Goal: Task Accomplishment & Management: Manage account settings

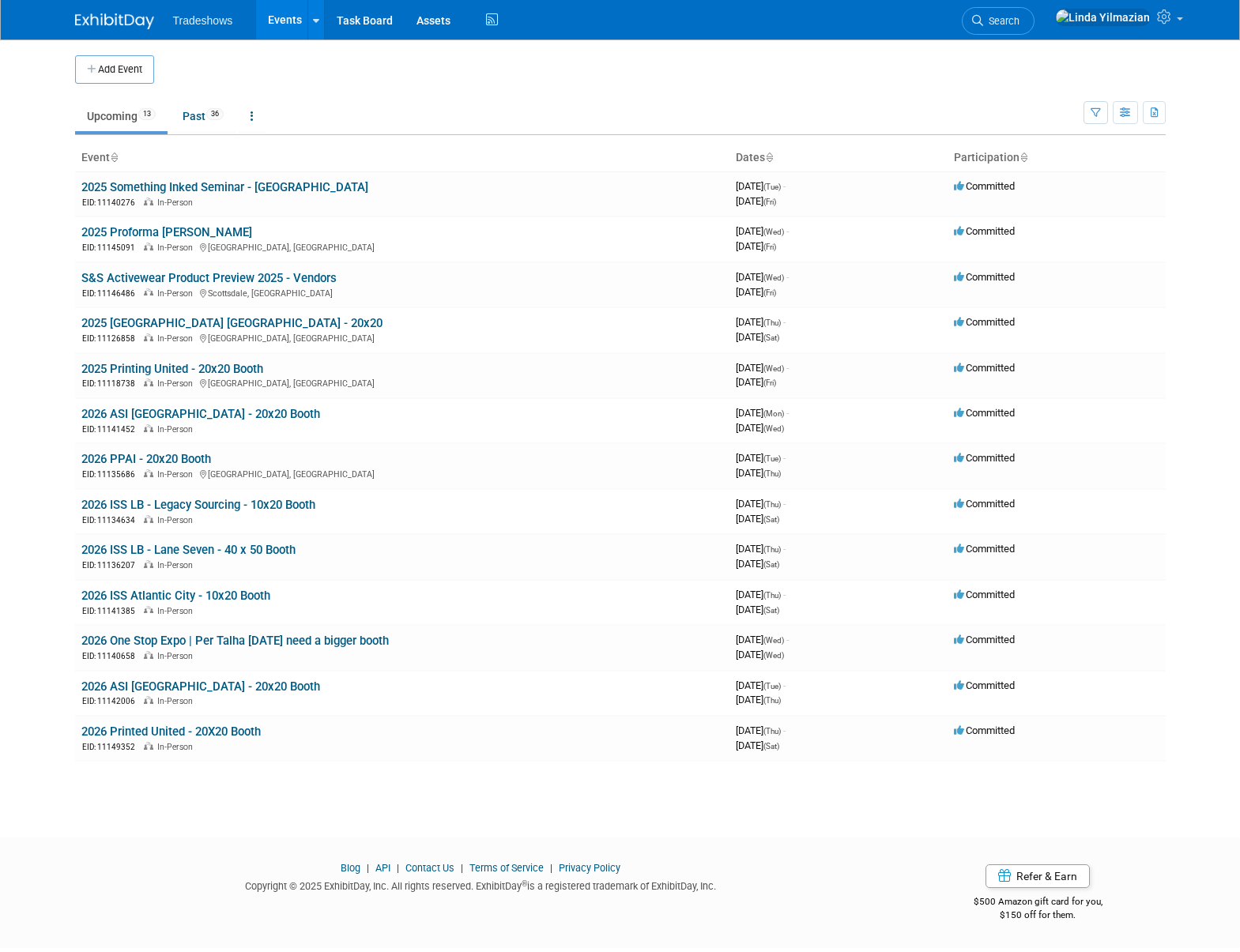
click at [208, 23] on span "Tradeshows" at bounding box center [203, 20] width 60 height 12
click at [278, 20] on link "Events" at bounding box center [285, 20] width 58 height 39
click at [157, 326] on link "2025 [GEOGRAPHIC_DATA] [GEOGRAPHIC_DATA] - 20x20" at bounding box center [232, 323] width 301 height 14
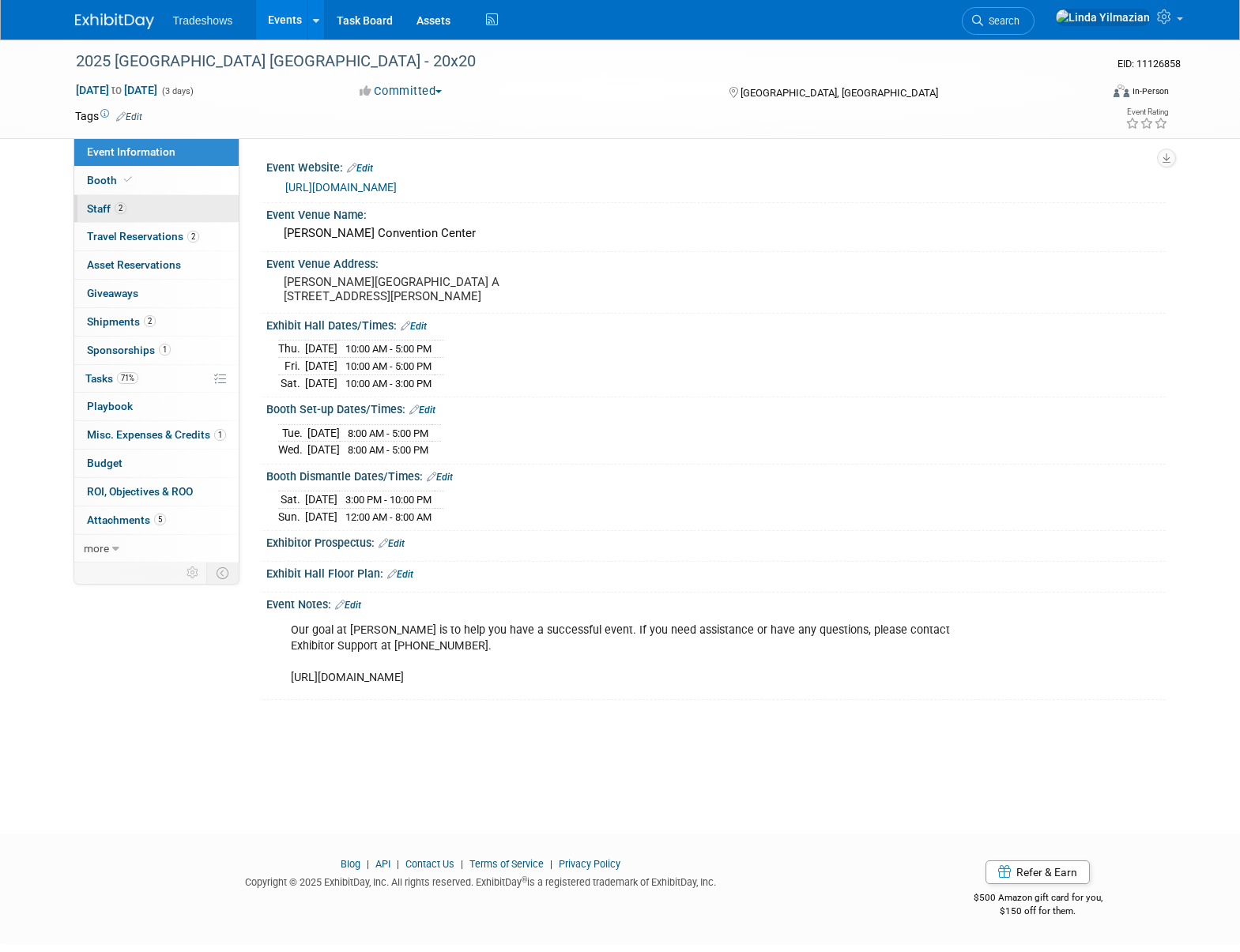
click at [99, 208] on span "Staff 2" at bounding box center [106, 208] width 39 height 12
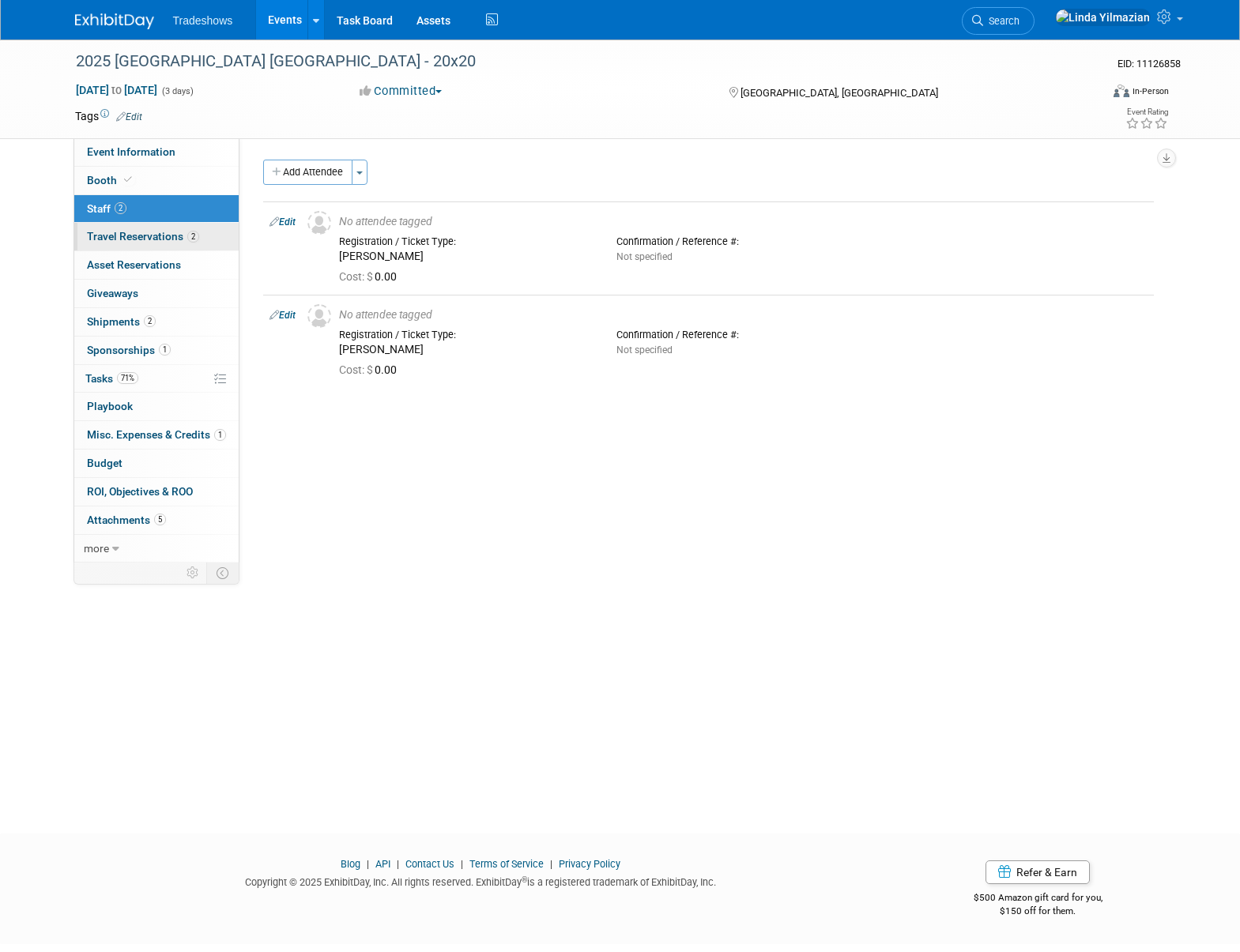
click at [111, 234] on span "Travel Reservations 2" at bounding box center [142, 236] width 112 height 12
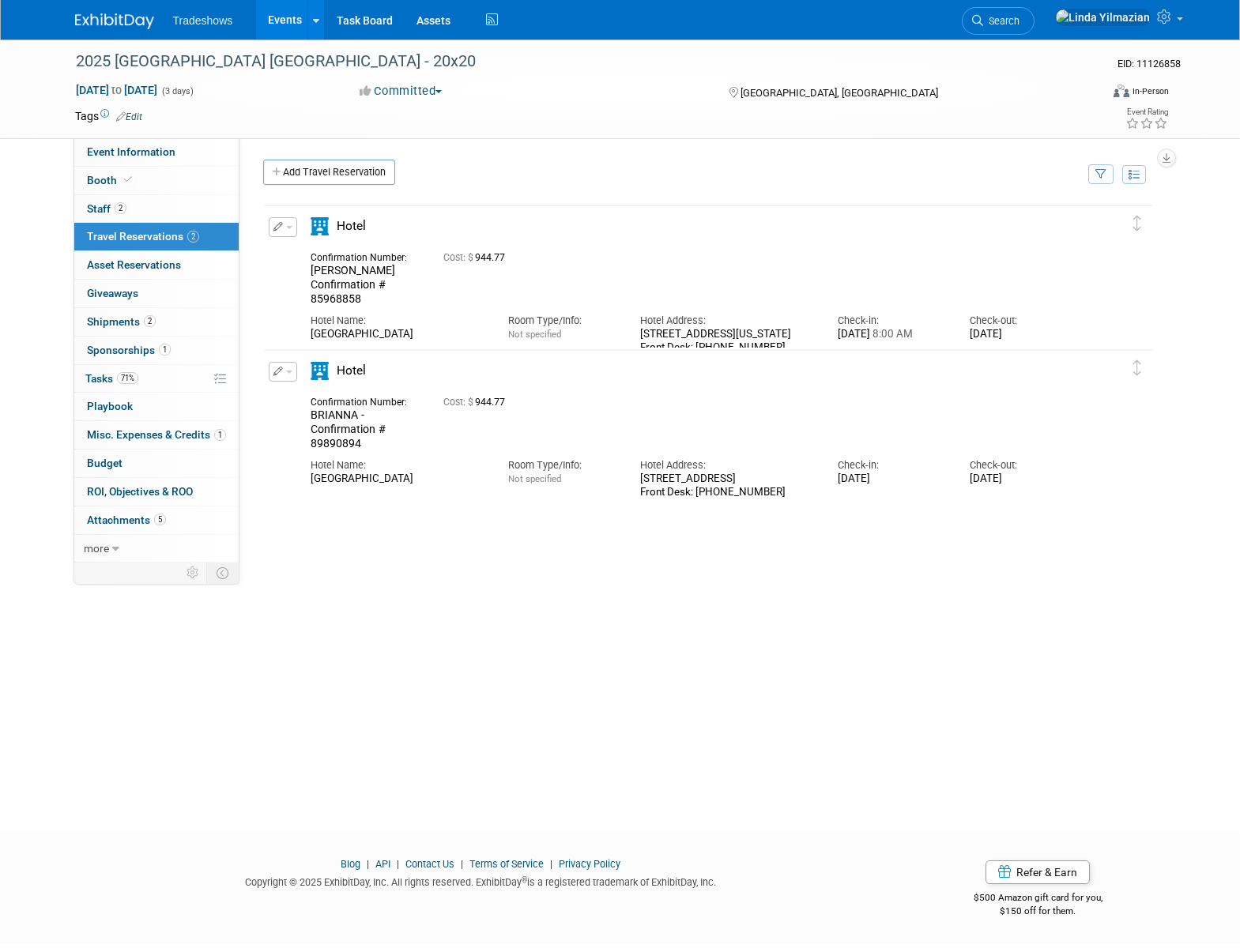
drag, startPoint x: 313, startPoint y: 323, endPoint x: 478, endPoint y: 328, distance: 165.1
click at [478, 328] on div "Hotel Name: Crowne Plaza Dallas Downtown Room Type/Info: Not specified Hotel Ad…" at bounding box center [695, 330] width 792 height 48
click at [294, 224] on button "button" at bounding box center [282, 227] width 29 height 20
click at [307, 246] on button "Edit Reservation" at bounding box center [336, 255] width 134 height 23
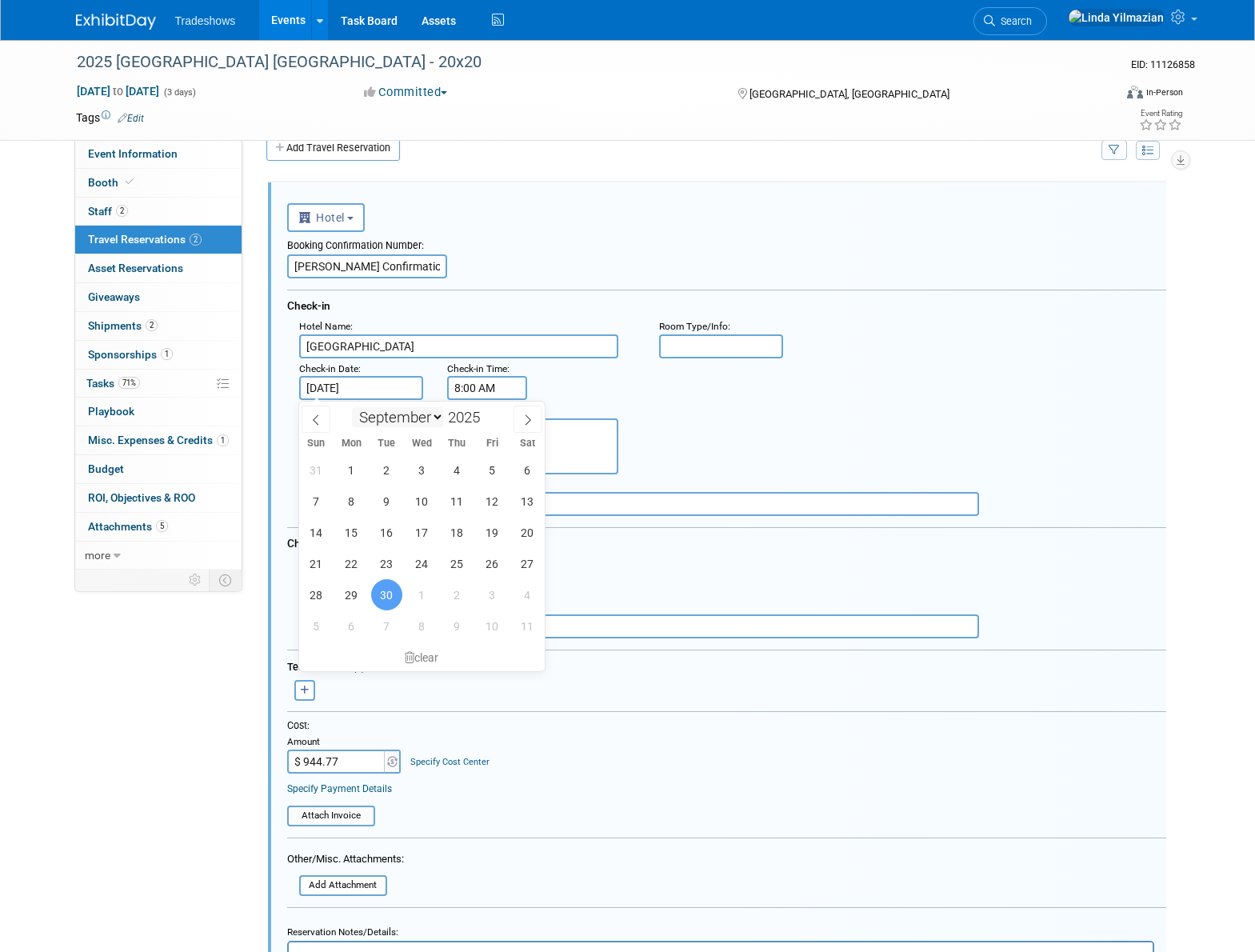
click at [372, 394] on input "Sep 30, 2025" at bounding box center [361, 388] width 125 height 24
click at [413, 597] on span "1" at bounding box center [422, 595] width 31 height 31
type input "Oct 1, 2025"
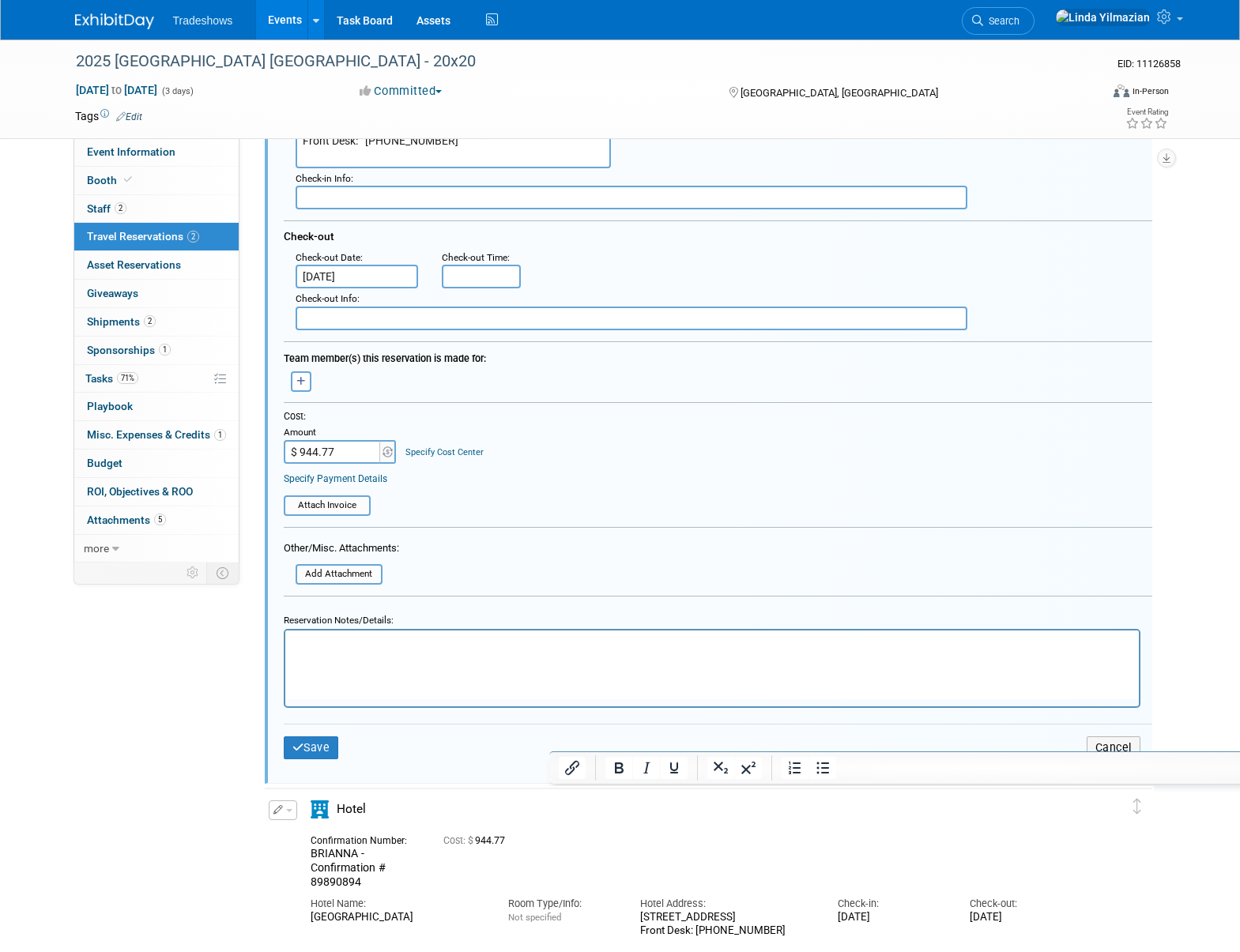
scroll to position [332, 0]
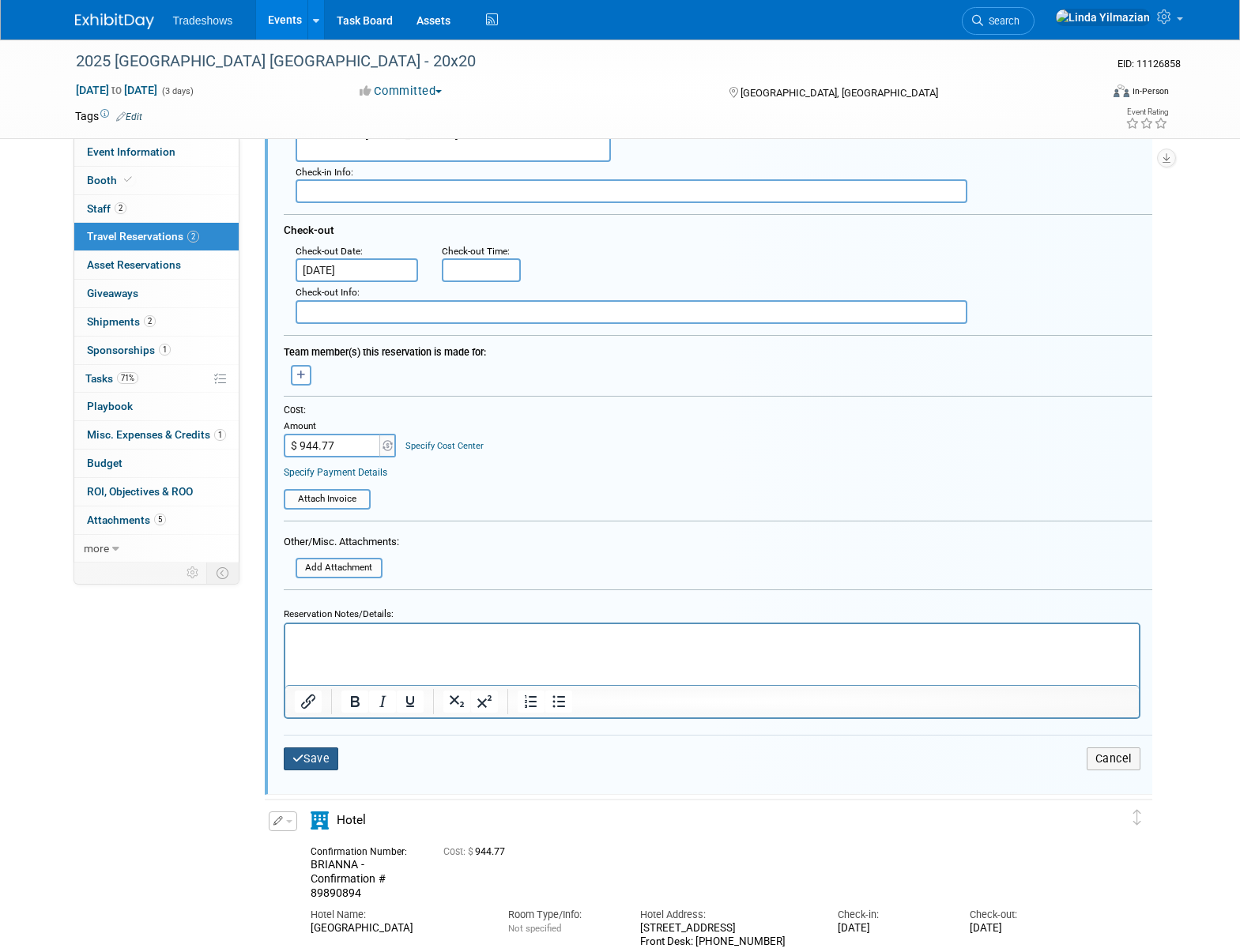
click at [325, 759] on button "Save" at bounding box center [311, 759] width 56 height 23
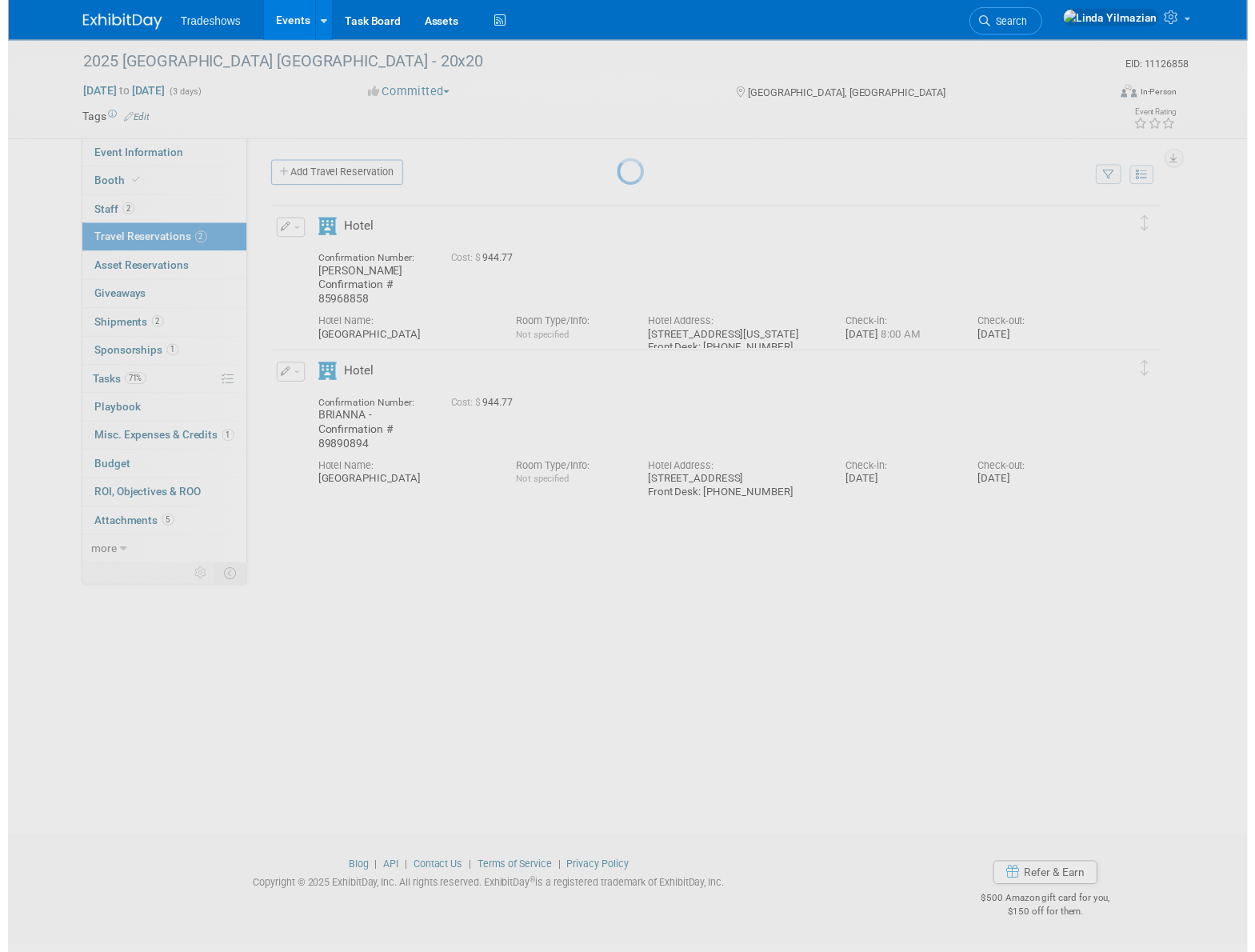
scroll to position [0, 0]
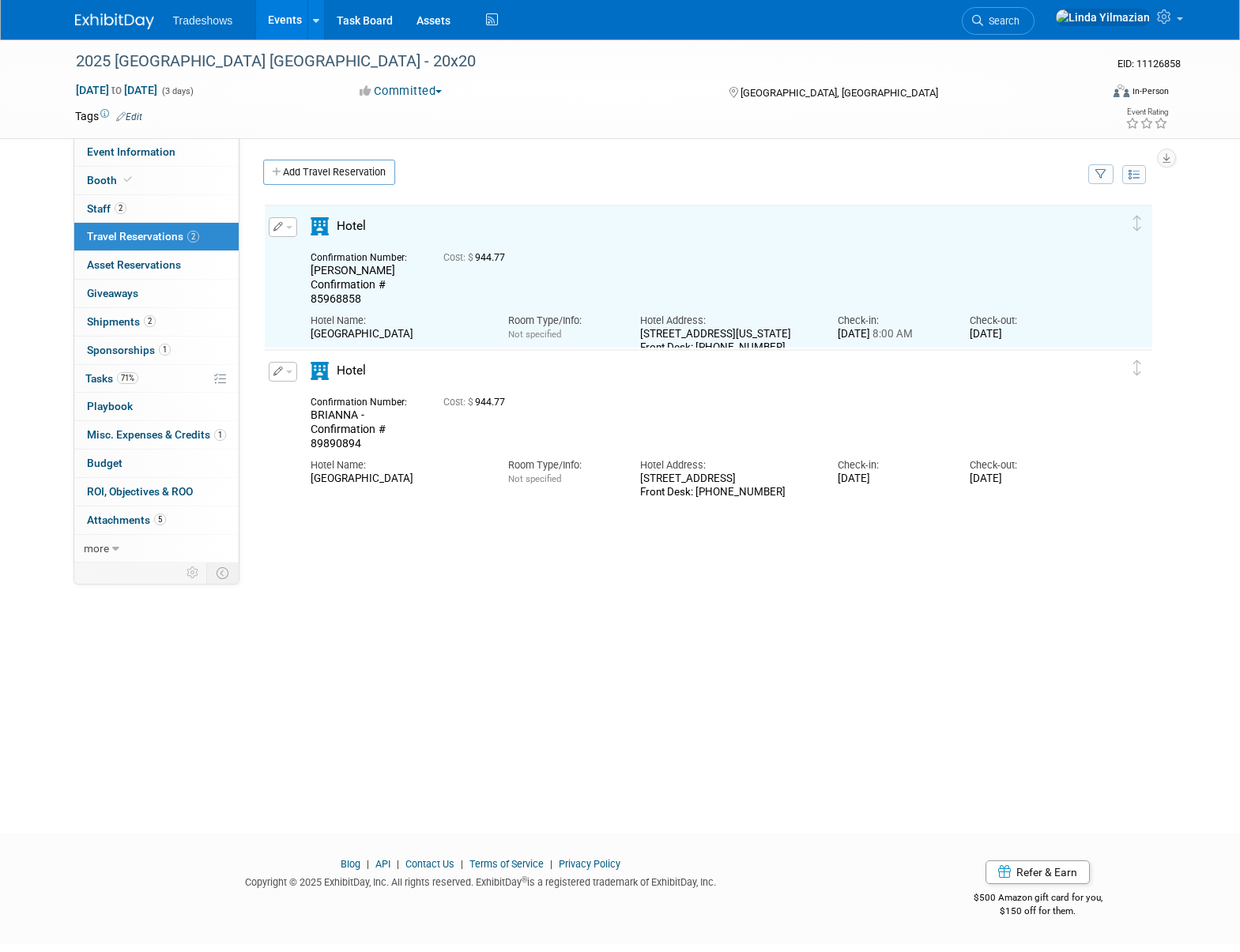
click at [290, 372] on span "button" at bounding box center [289, 372] width 7 height 3
click at [300, 393] on button "Edit Reservation" at bounding box center [336, 399] width 134 height 23
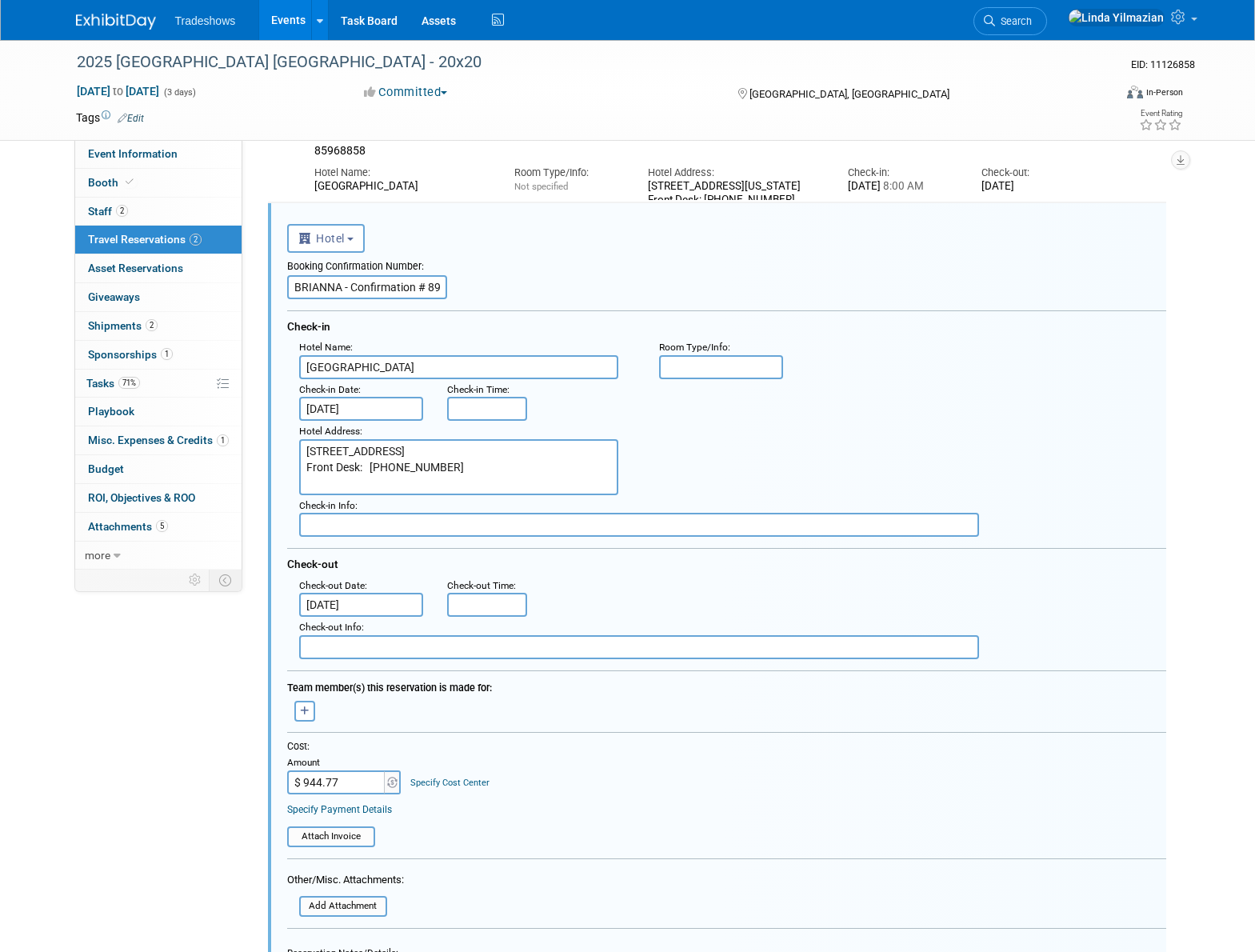
scroll to position [173, 0]
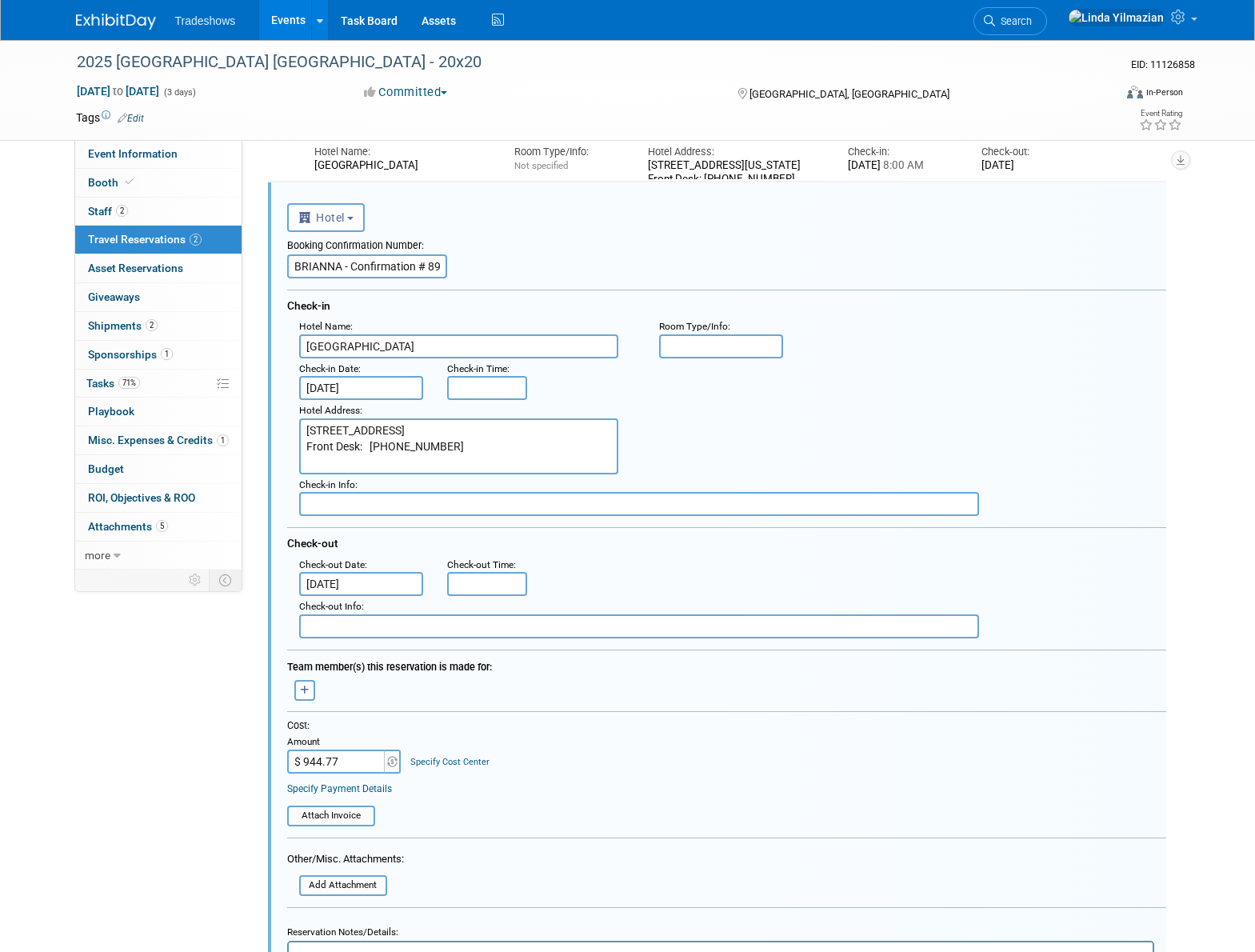
click at [352, 392] on input "[DATE]" at bounding box center [361, 388] width 125 height 24
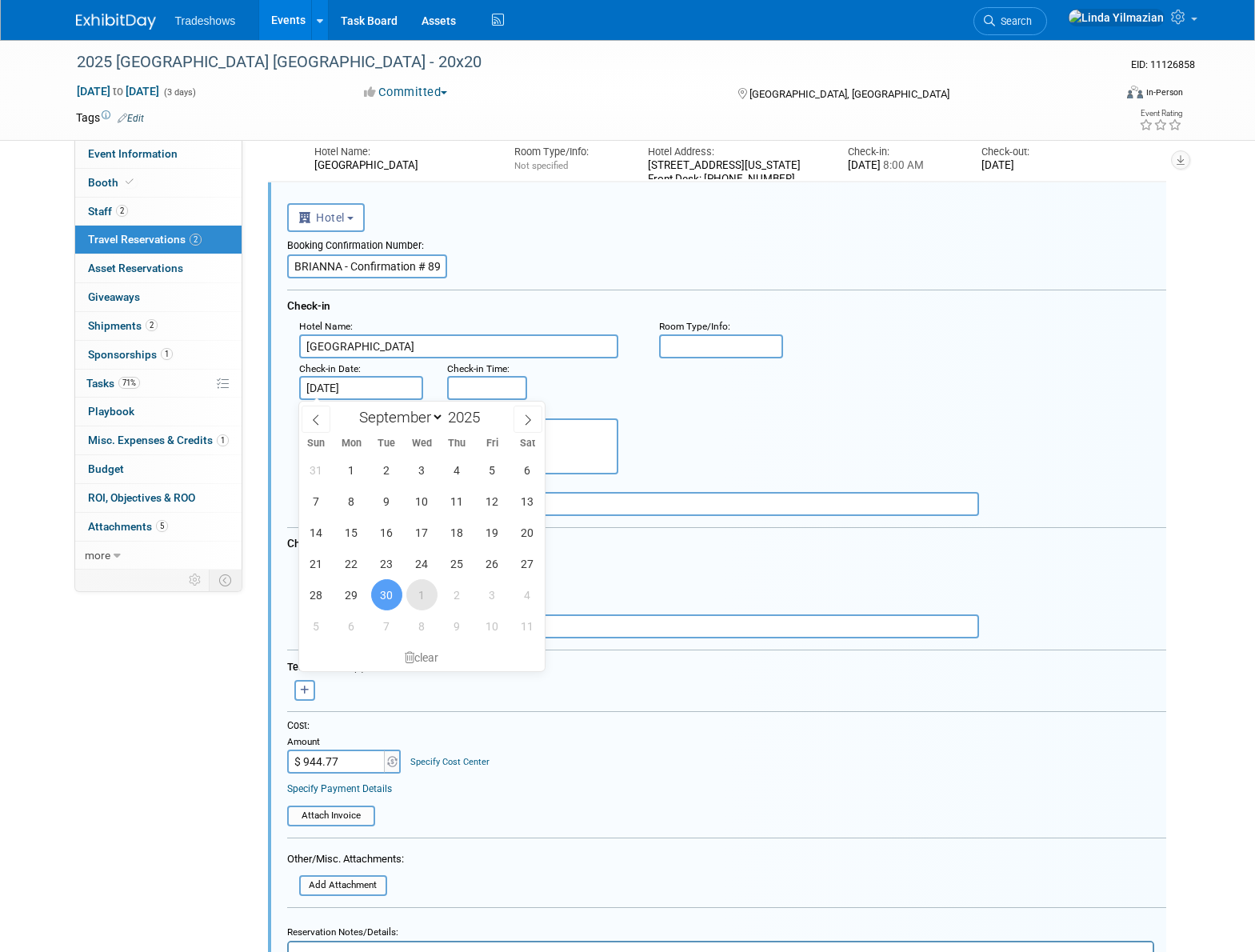
click at [418, 588] on span "1" at bounding box center [422, 595] width 31 height 31
type input "Oct 1, 2025"
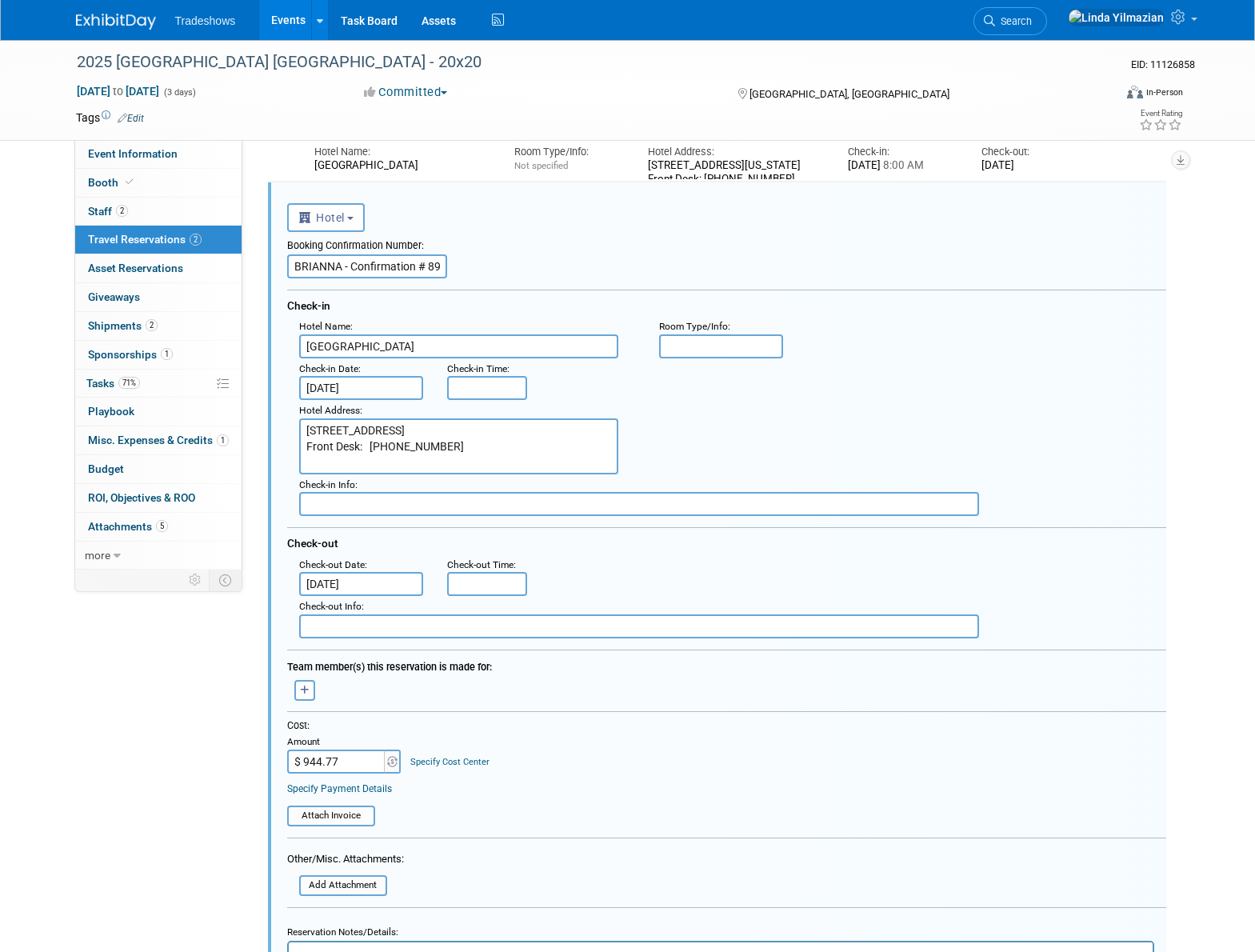
click at [687, 712] on div at bounding box center [726, 715] width 879 height 8
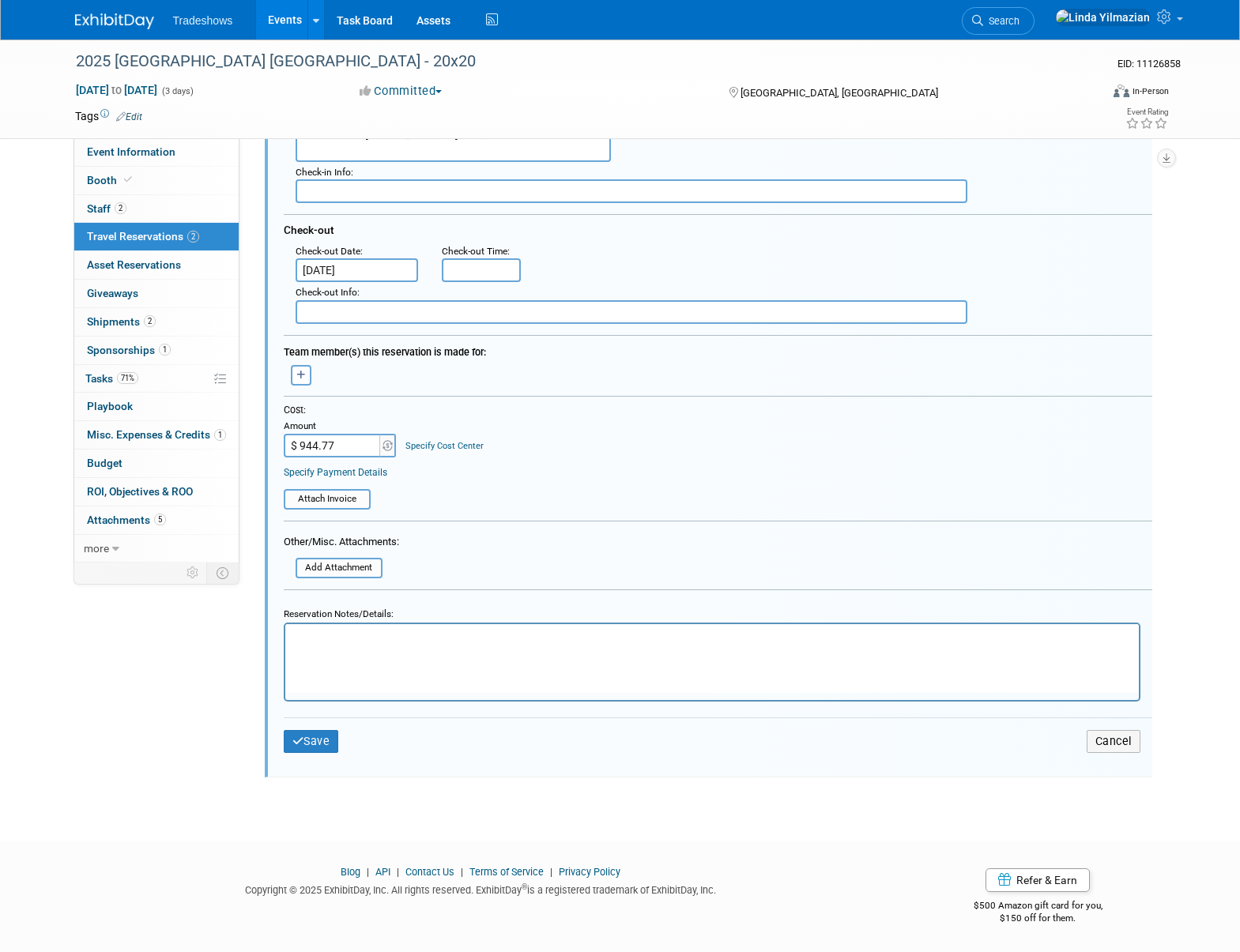
scroll to position [489, 0]
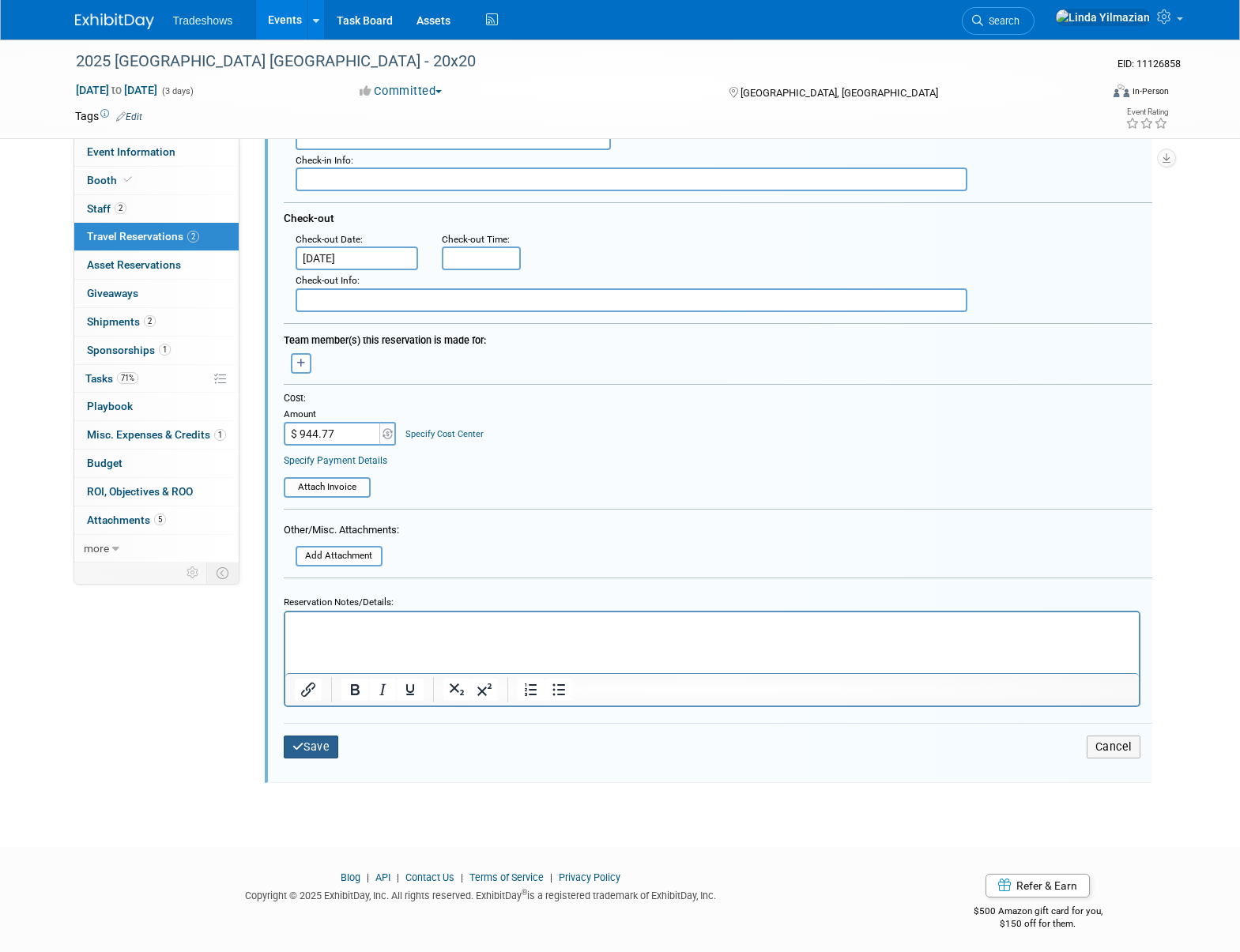
click at [310, 745] on button "Save" at bounding box center [311, 747] width 56 height 23
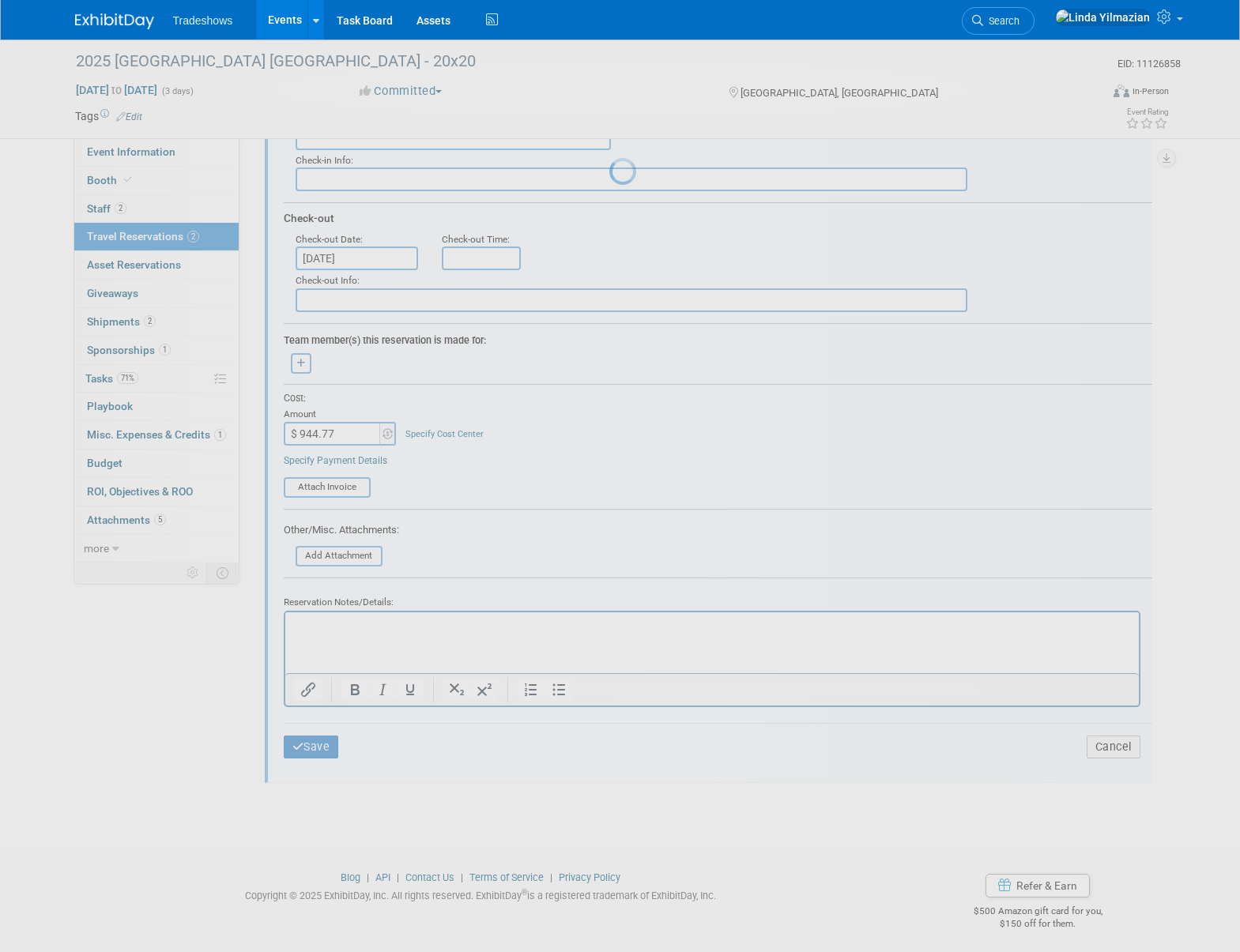
scroll to position [0, 0]
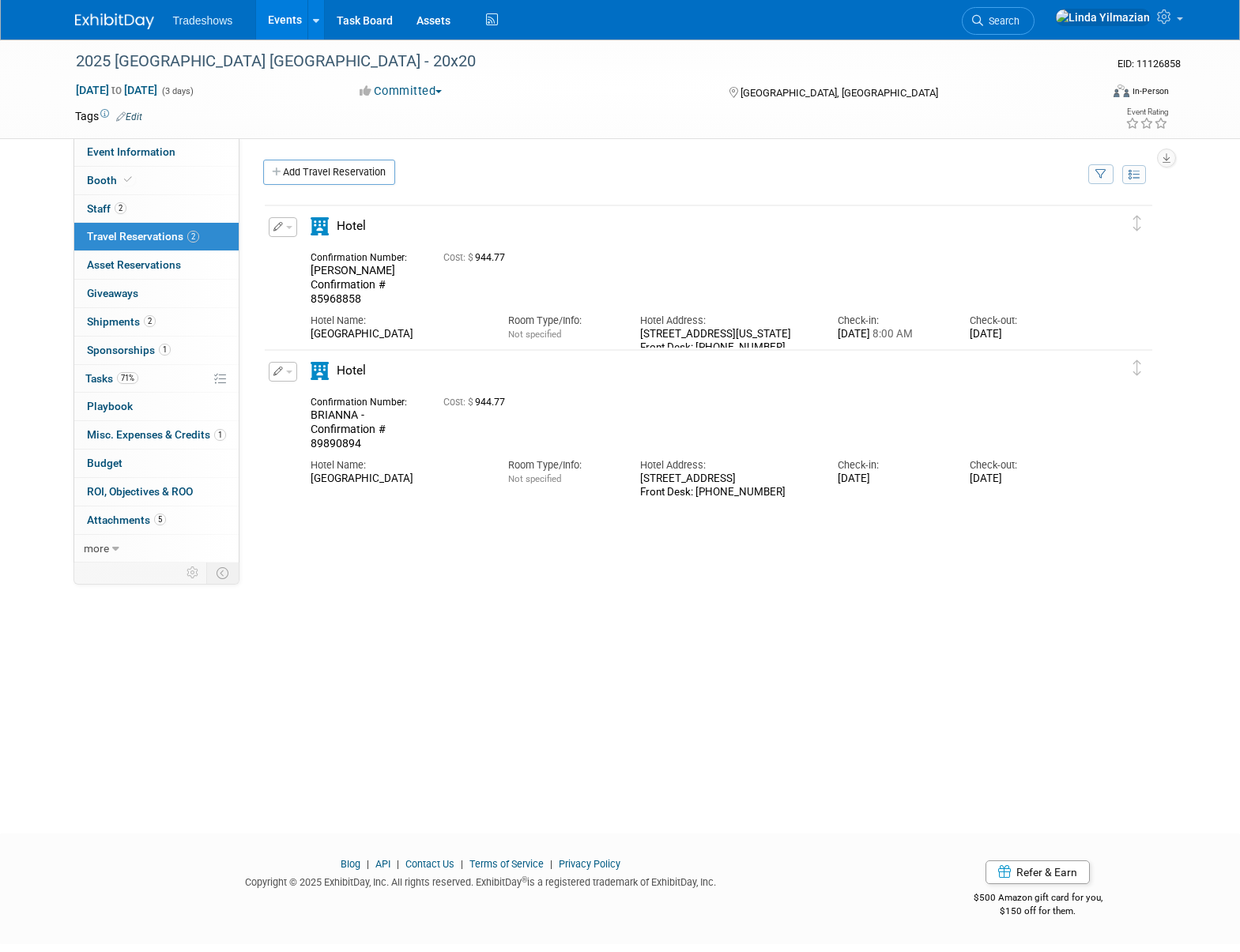
click at [275, 23] on link "Events" at bounding box center [285, 20] width 58 height 39
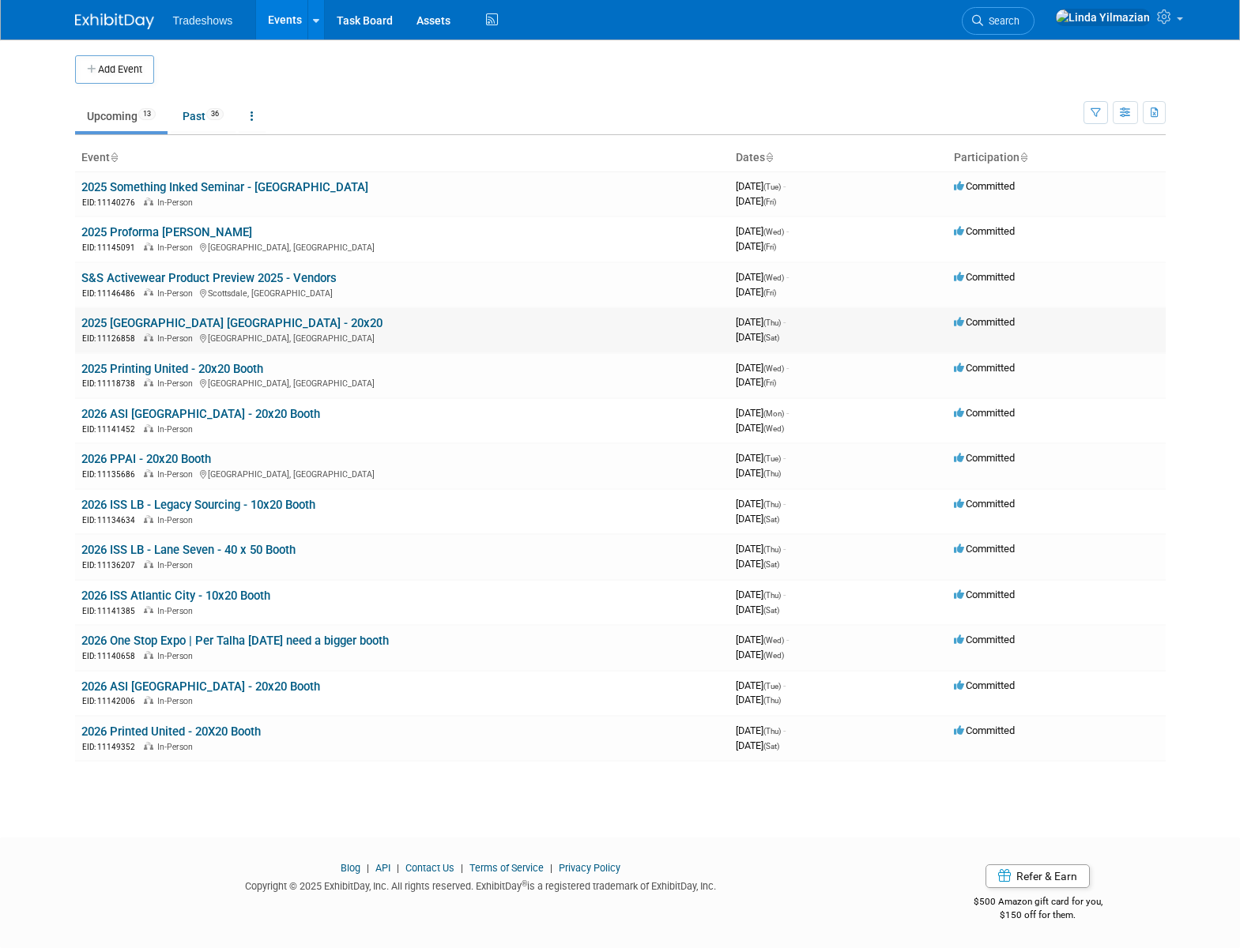
click at [148, 314] on td "2025 ISS Dallas - 20x20 EID: 11126858 In-Person Dallas, TX" at bounding box center [402, 329] width 654 height 45
click at [149, 320] on link "2025 [GEOGRAPHIC_DATA] [GEOGRAPHIC_DATA] - 20x20" at bounding box center [232, 323] width 301 height 14
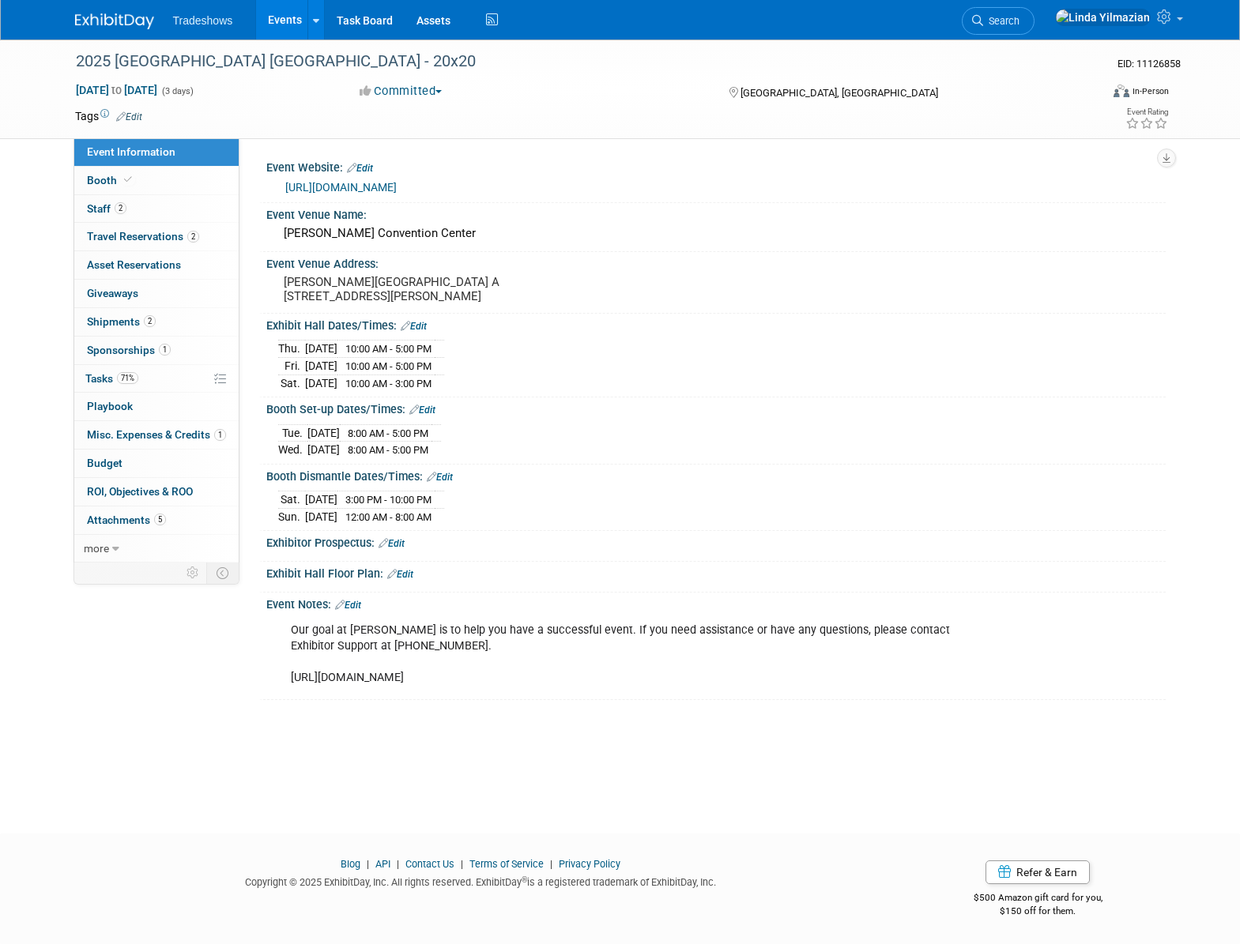
click at [291, 20] on link "Events" at bounding box center [285, 20] width 58 height 39
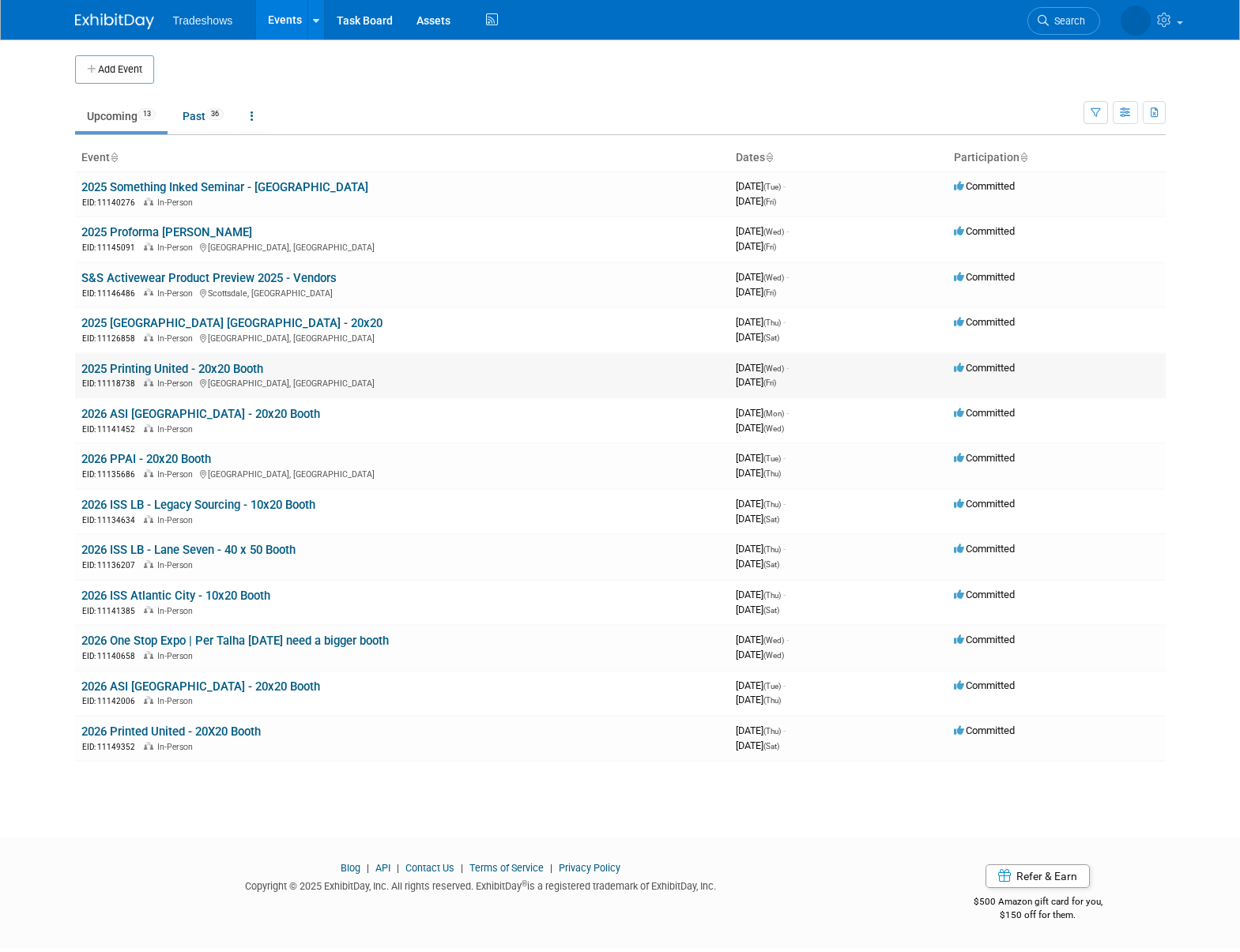
click at [166, 367] on link "2025 Printing United - 20x20 Booth" at bounding box center [172, 368] width 182 height 14
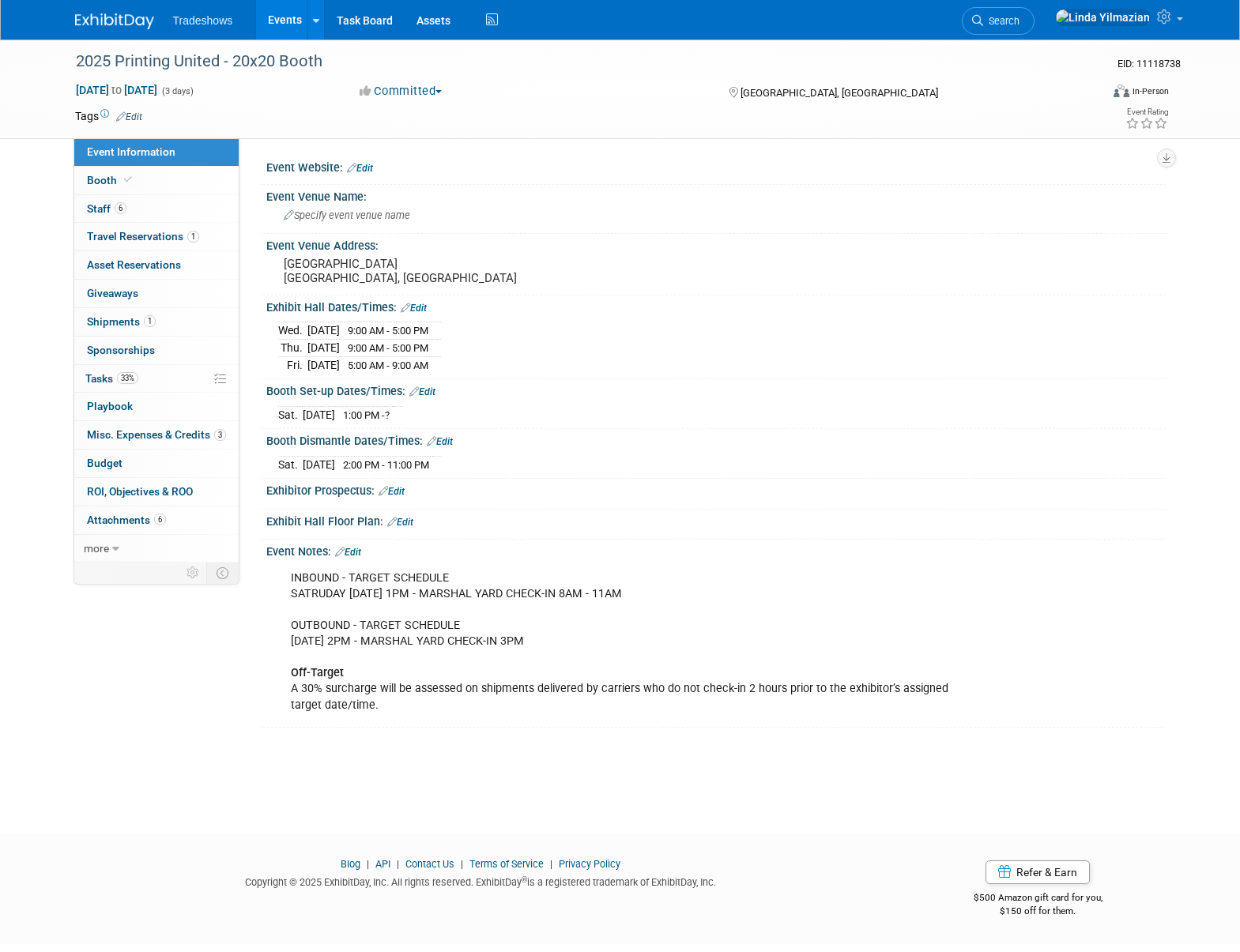
click at [282, 23] on link "Events" at bounding box center [285, 20] width 58 height 39
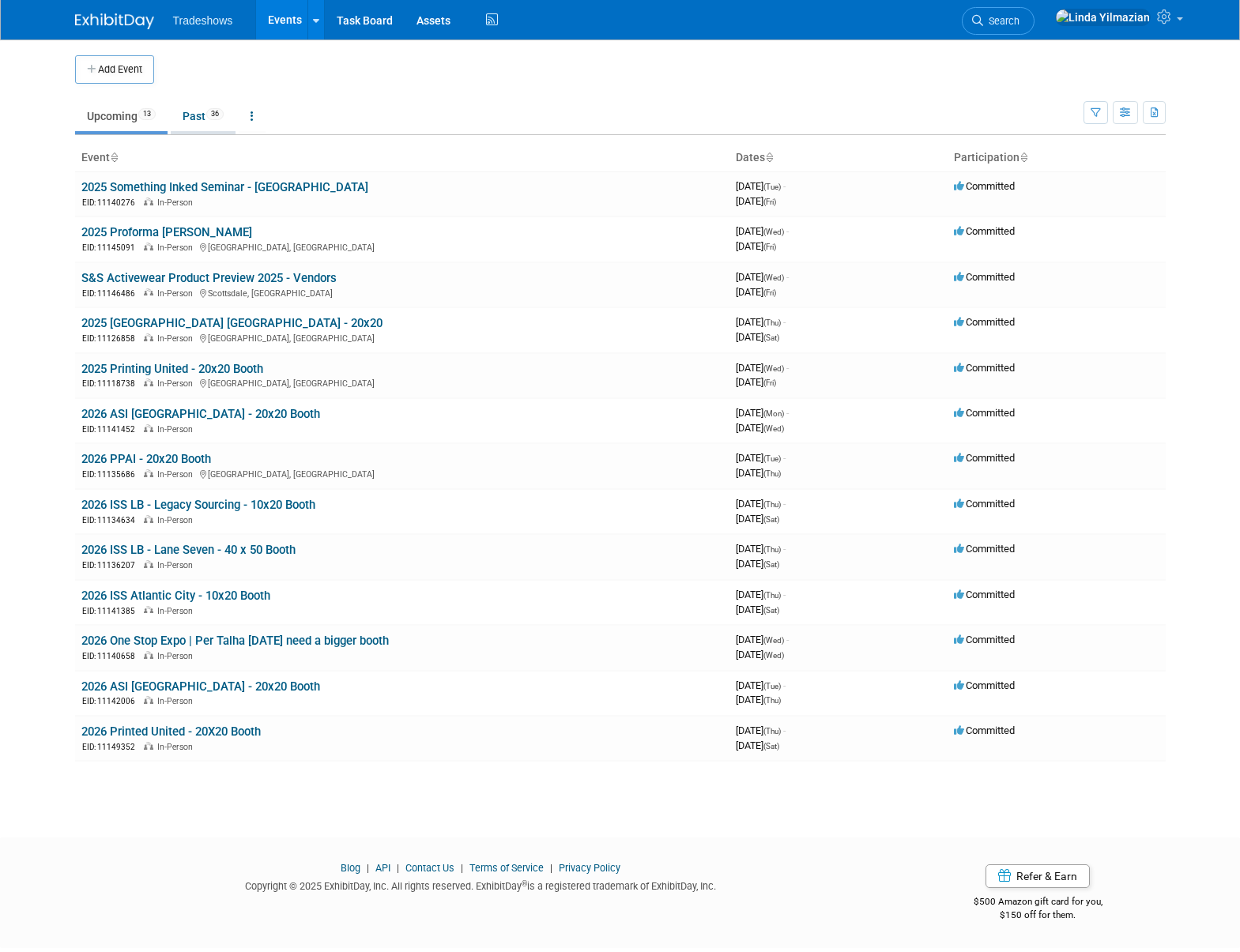
click at [190, 115] on link "Past 36" at bounding box center [202, 116] width 64 height 30
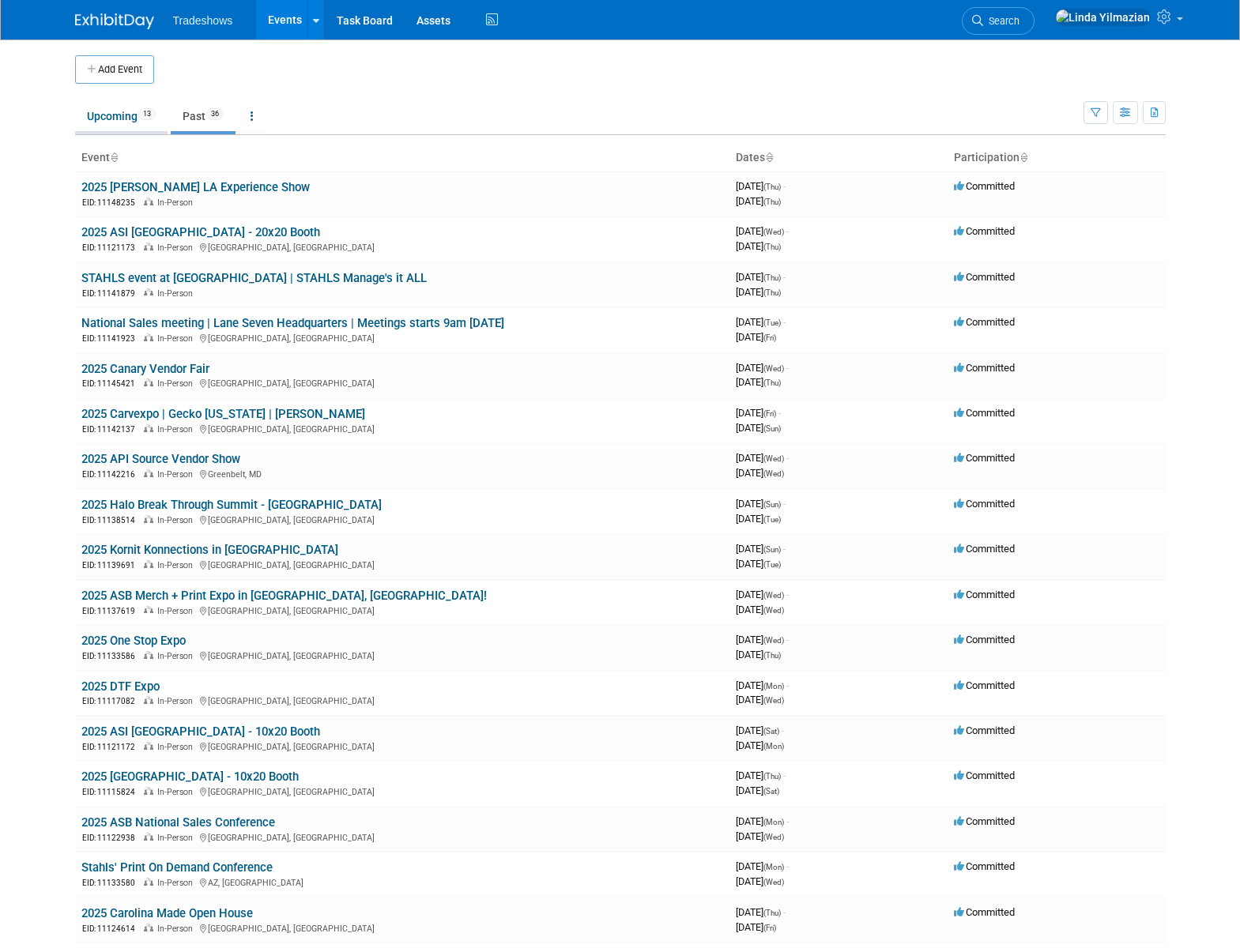
click at [122, 120] on link "Upcoming 13" at bounding box center [121, 116] width 92 height 30
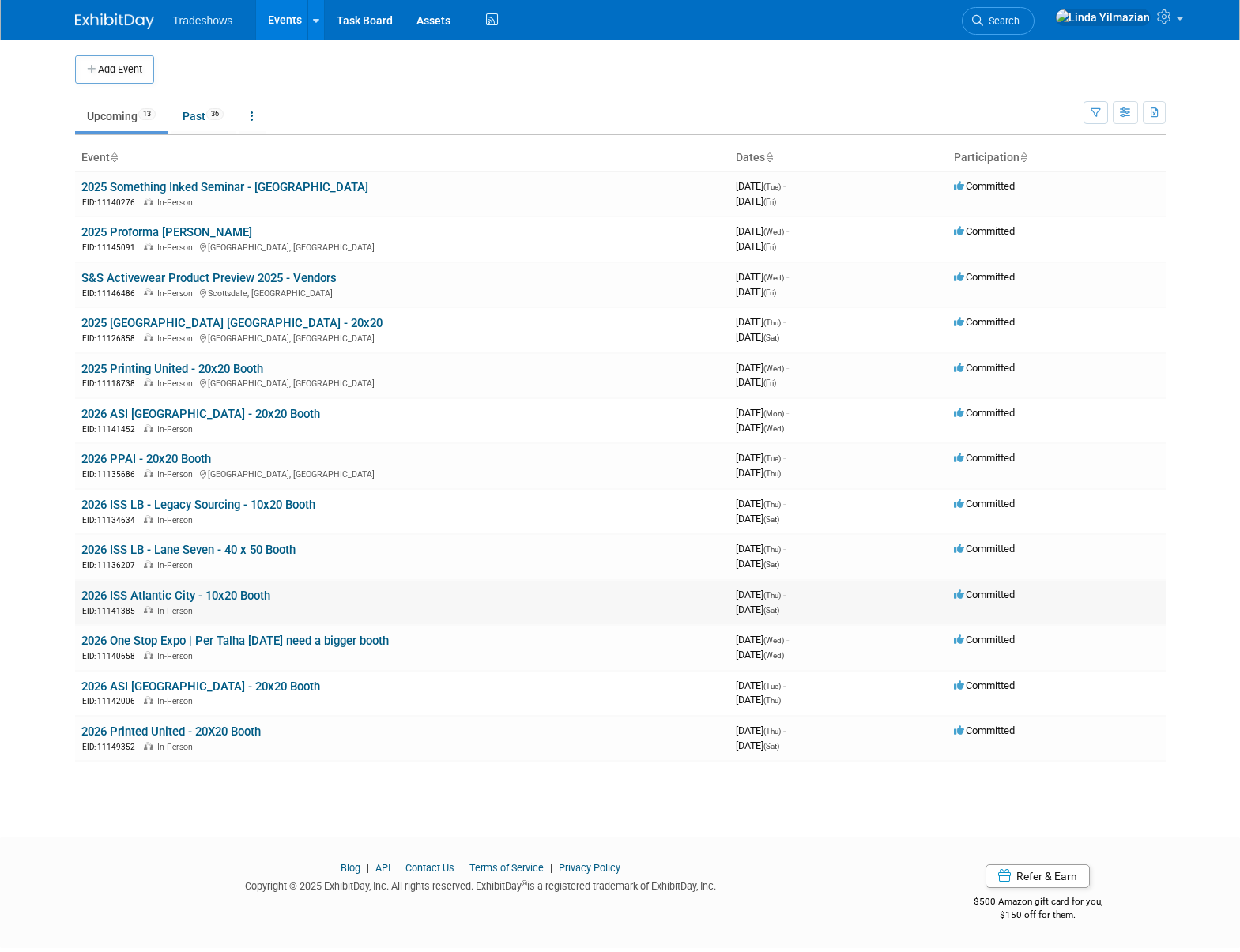
click at [183, 600] on link "2026 ISS Atlantic City - 10x20 Booth" at bounding box center [176, 595] width 189 height 14
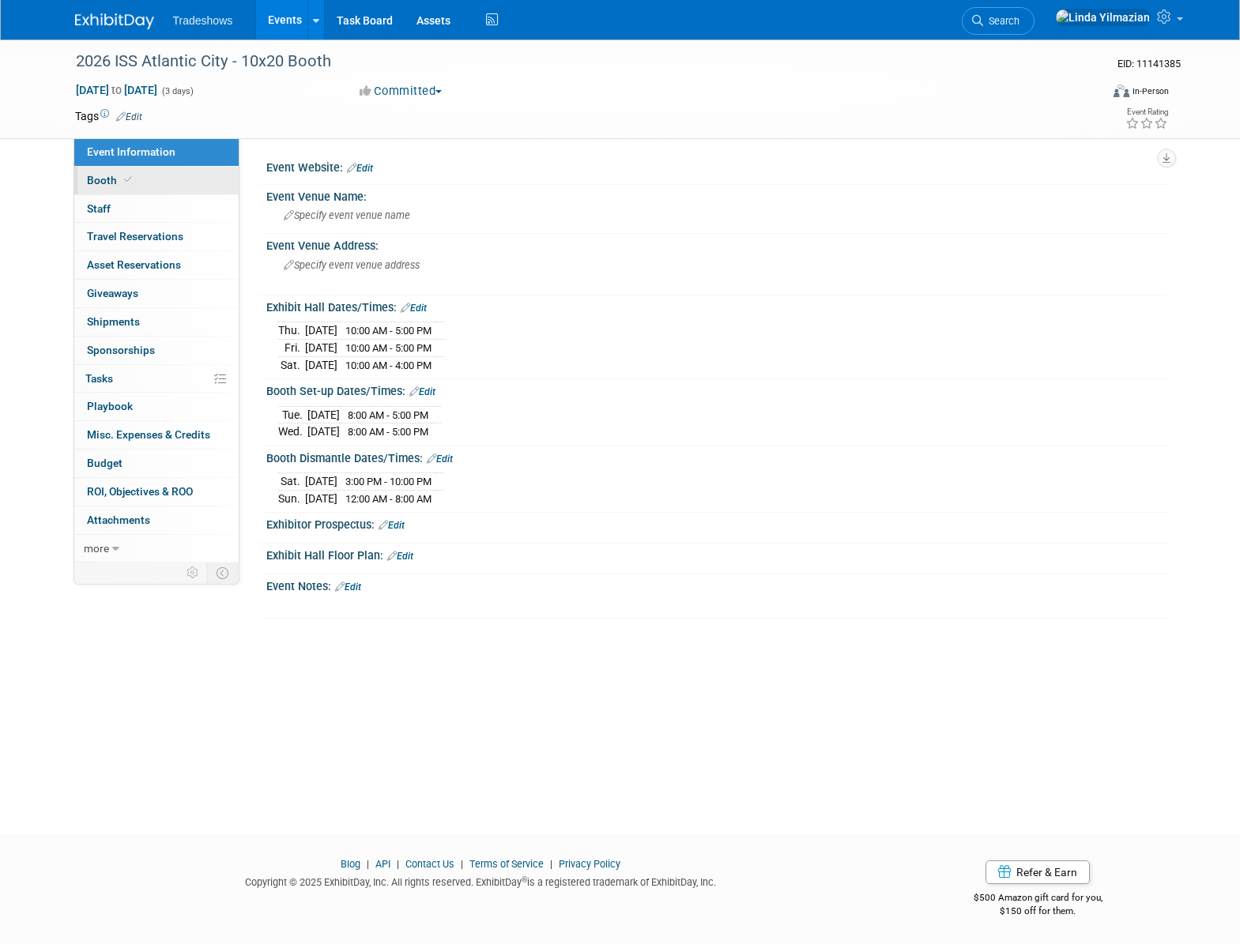
click at [109, 180] on span "Booth" at bounding box center [110, 180] width 48 height 12
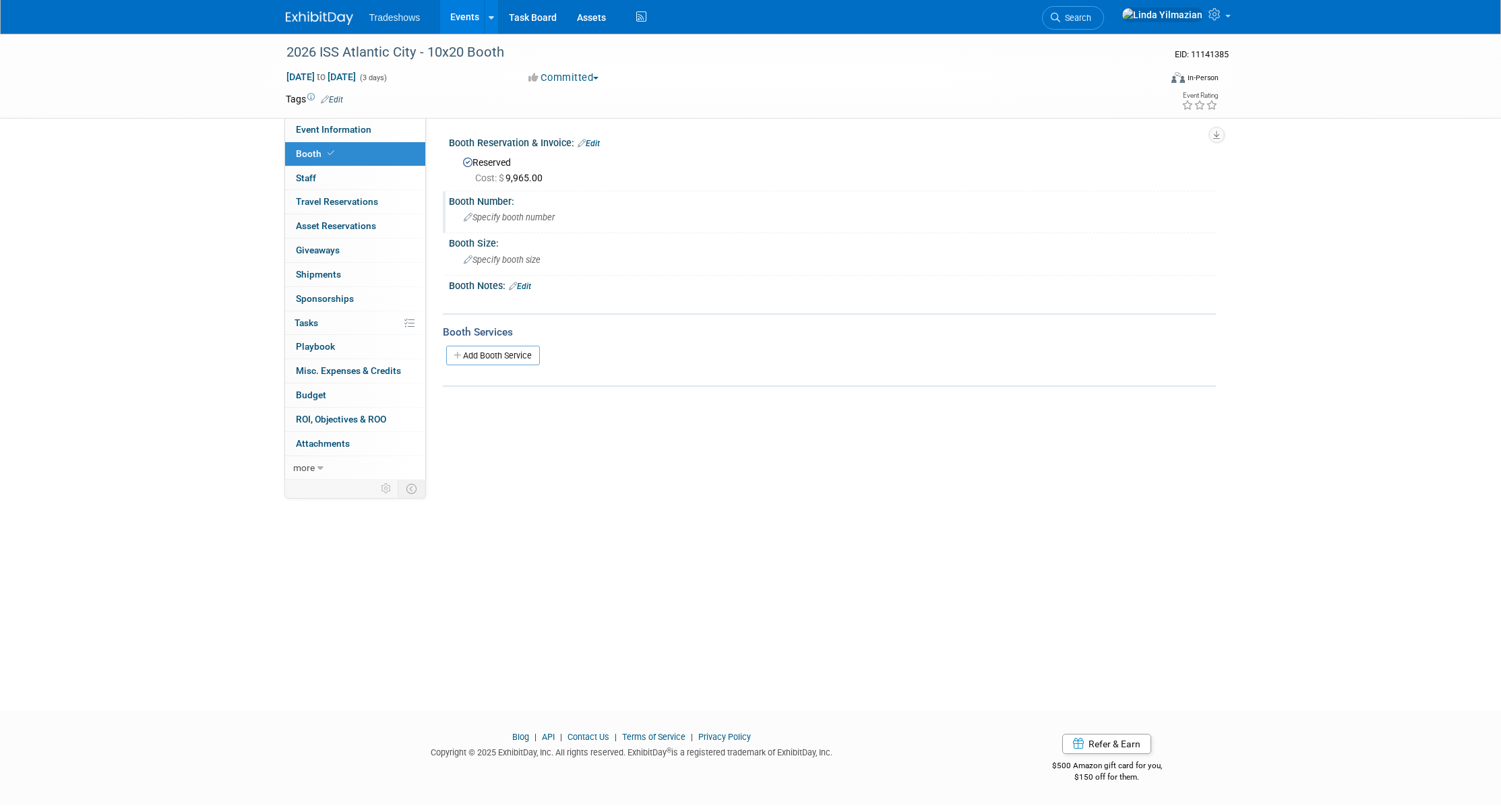
click at [493, 219] on span "Specify booth number" at bounding box center [509, 217] width 91 height 10
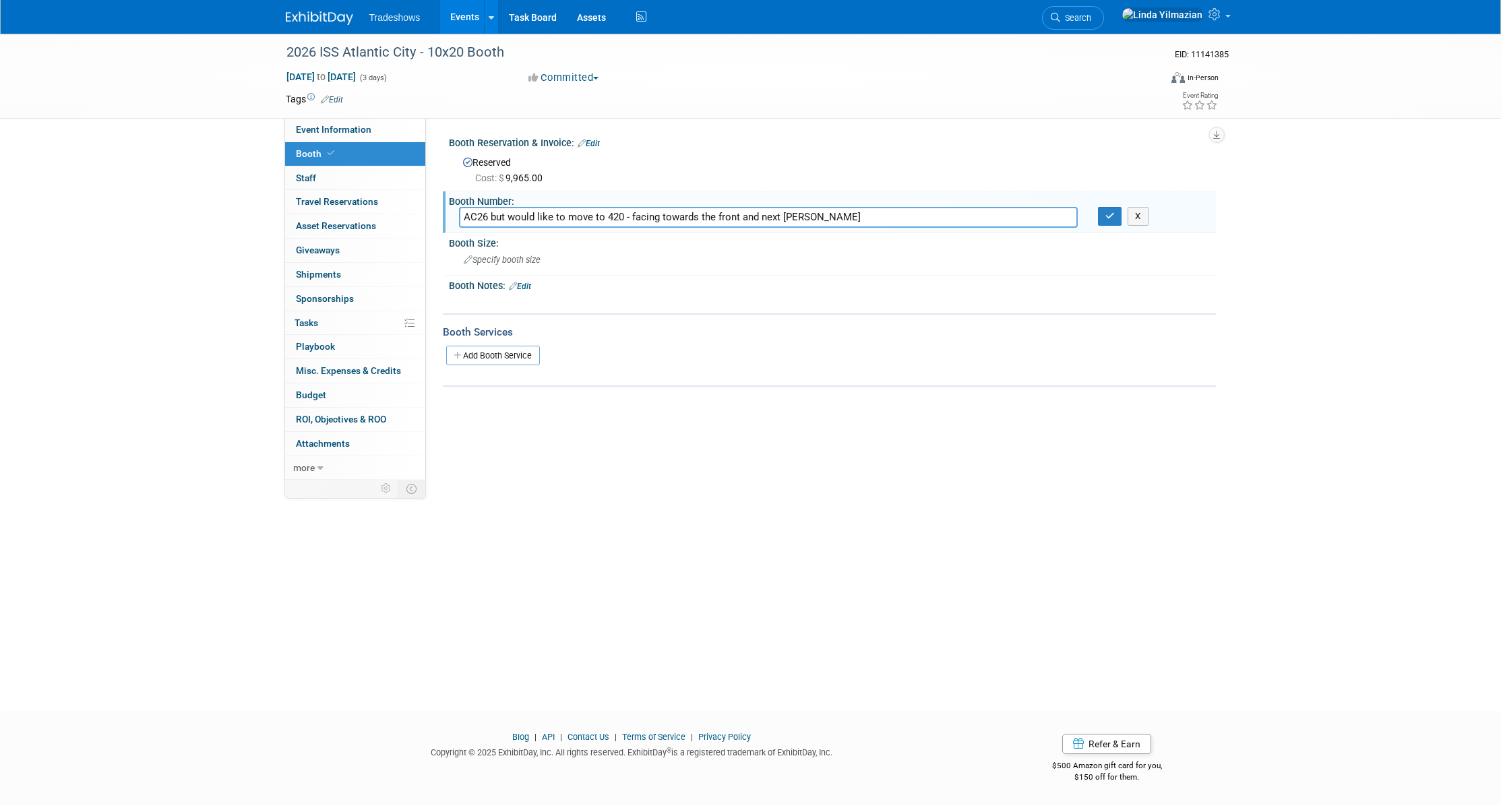
type input "AC26 but would like to move to 420 - facing towards the front and next [PERSON_…"
click at [1057, 217] on button "button" at bounding box center [1110, 216] width 24 height 19
